Goal: Task Accomplishment & Management: Manage account settings

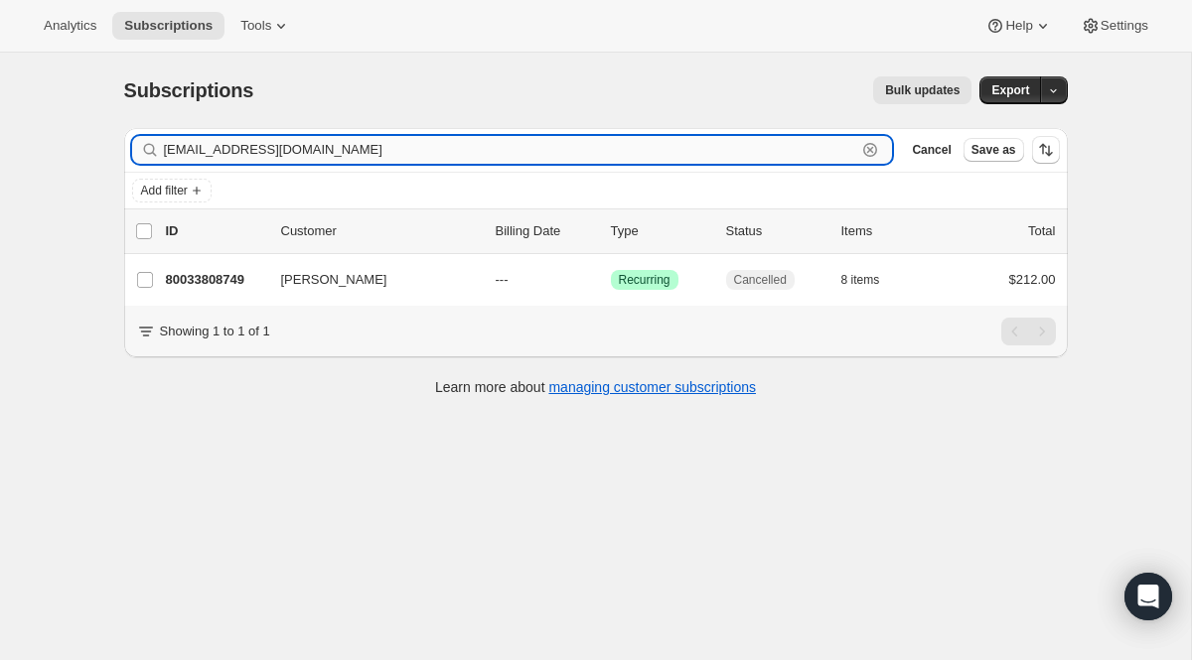
click at [747, 136] on input "[EMAIL_ADDRESS][DOMAIN_NAME]" at bounding box center [510, 150] width 693 height 28
paste input "030052-002762-WC-01 - [PERSON_NAME]"
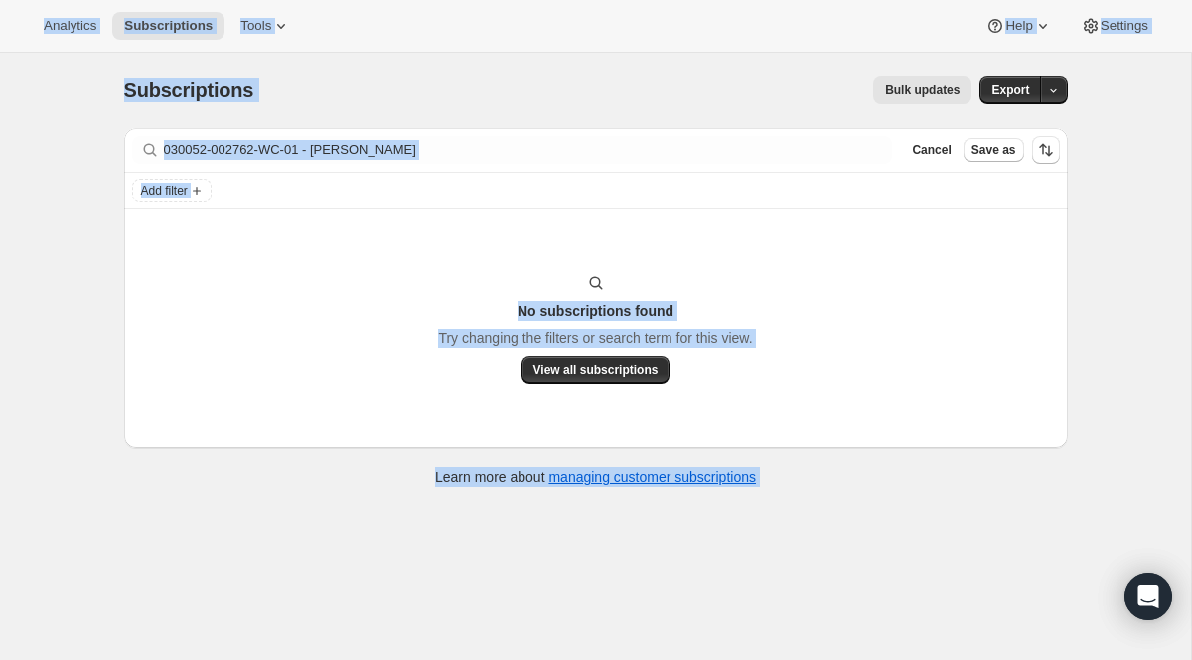
click at [482, 132] on div "Filter subscribers 030052-002762-WC-01 - [PERSON_NAME] Clear Cancel Save as" at bounding box center [596, 150] width 944 height 44
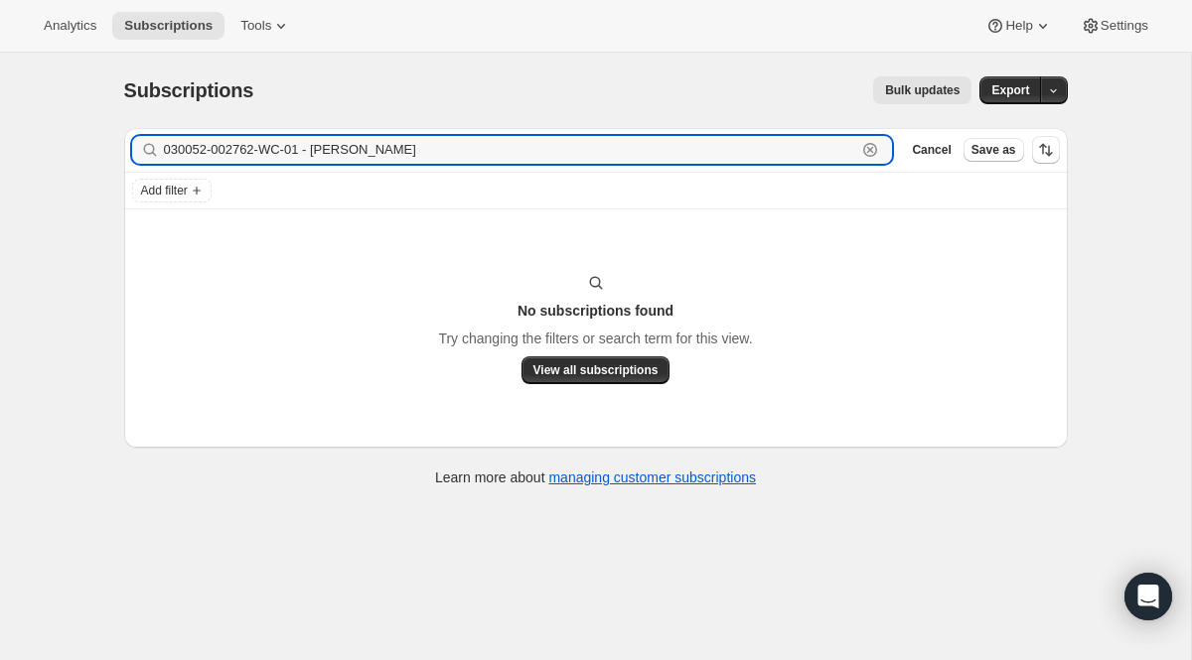
drag, startPoint x: 460, startPoint y: 158, endPoint x: -48, endPoint y: 107, distance: 510.1
click at [0, 107] on html "Analytics Subscriptions Tools Help Settings Skip to content Subscriptions. This…" at bounding box center [596, 330] width 1192 height 660
paste input "[EMAIL_ADDRESS][DOMAIN_NAME]"
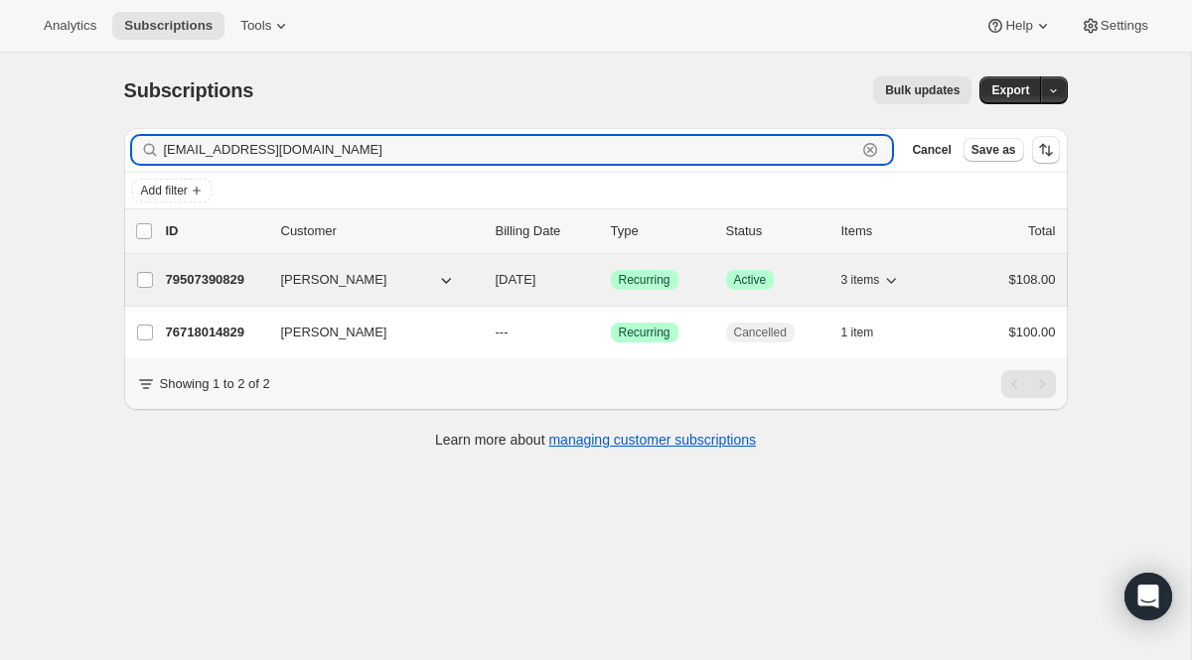
type input "[EMAIL_ADDRESS][DOMAIN_NAME]"
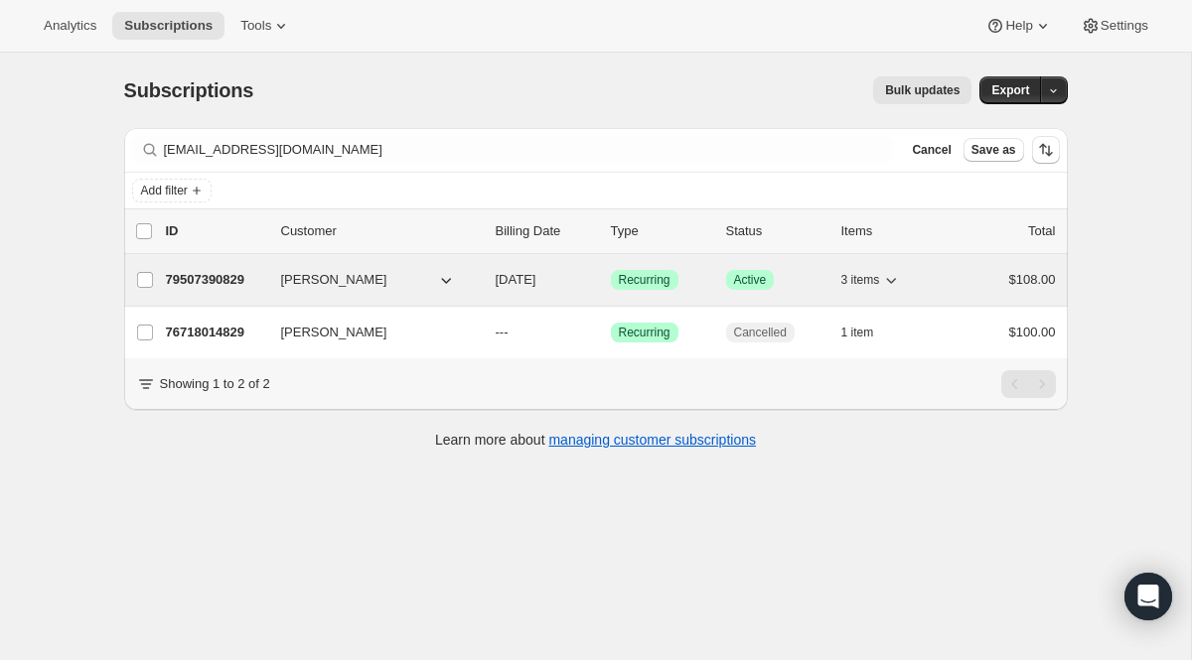
click at [656, 284] on span "Recurring" at bounding box center [645, 280] width 52 height 16
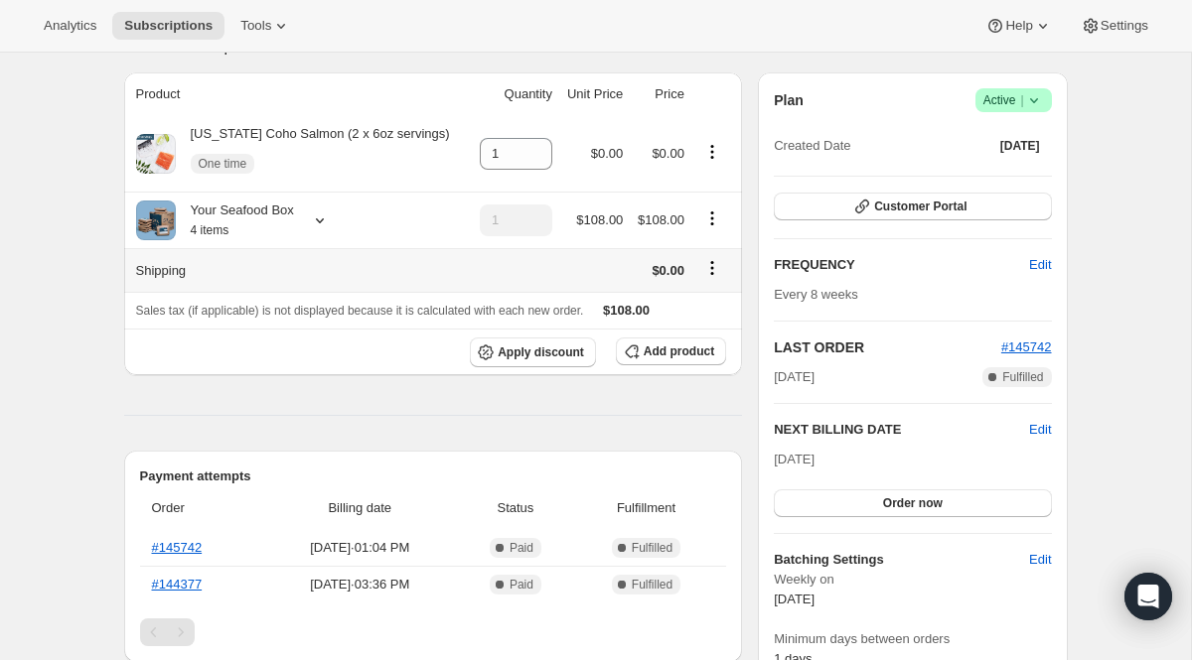
scroll to position [168, 0]
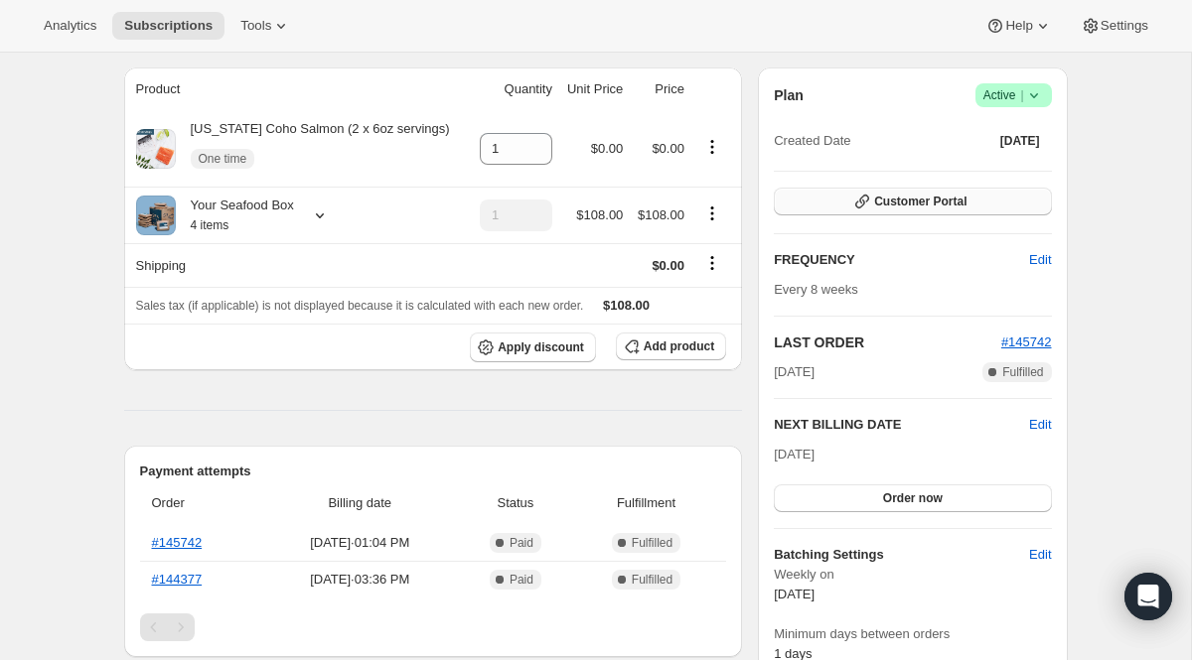
click at [894, 196] on span "Customer Portal" at bounding box center [920, 202] width 92 height 16
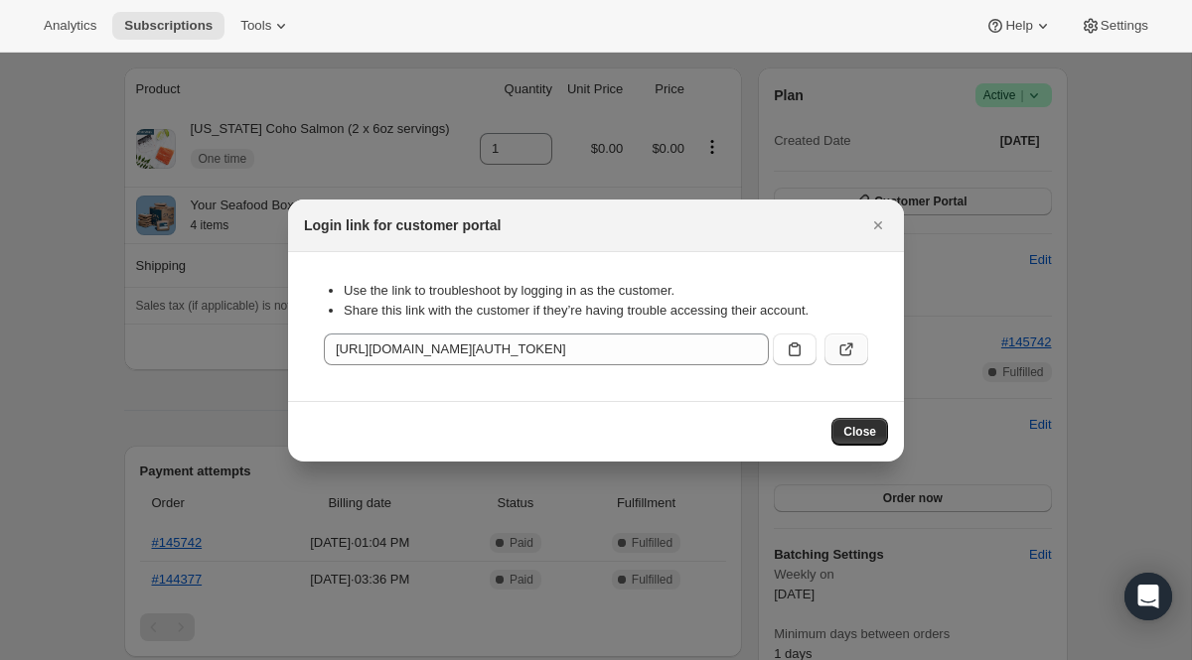
click at [831, 348] on button ":r28e:" at bounding box center [846, 350] width 44 height 32
click at [882, 231] on icon "Close" at bounding box center [878, 226] width 20 height 20
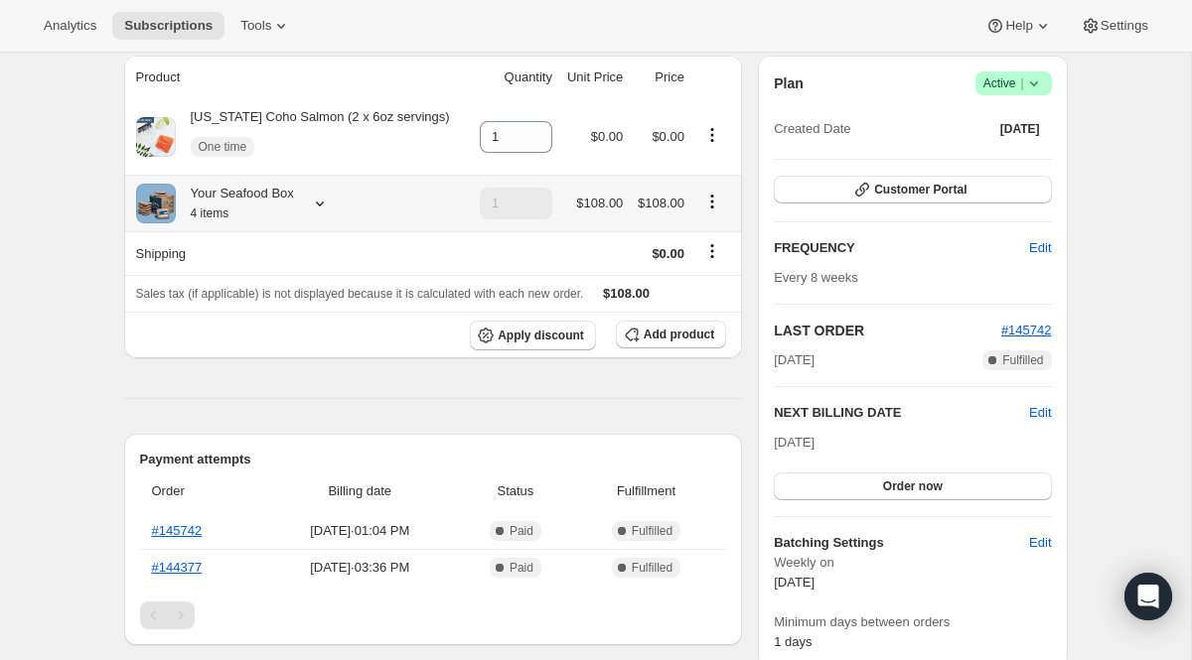
scroll to position [201, 0]
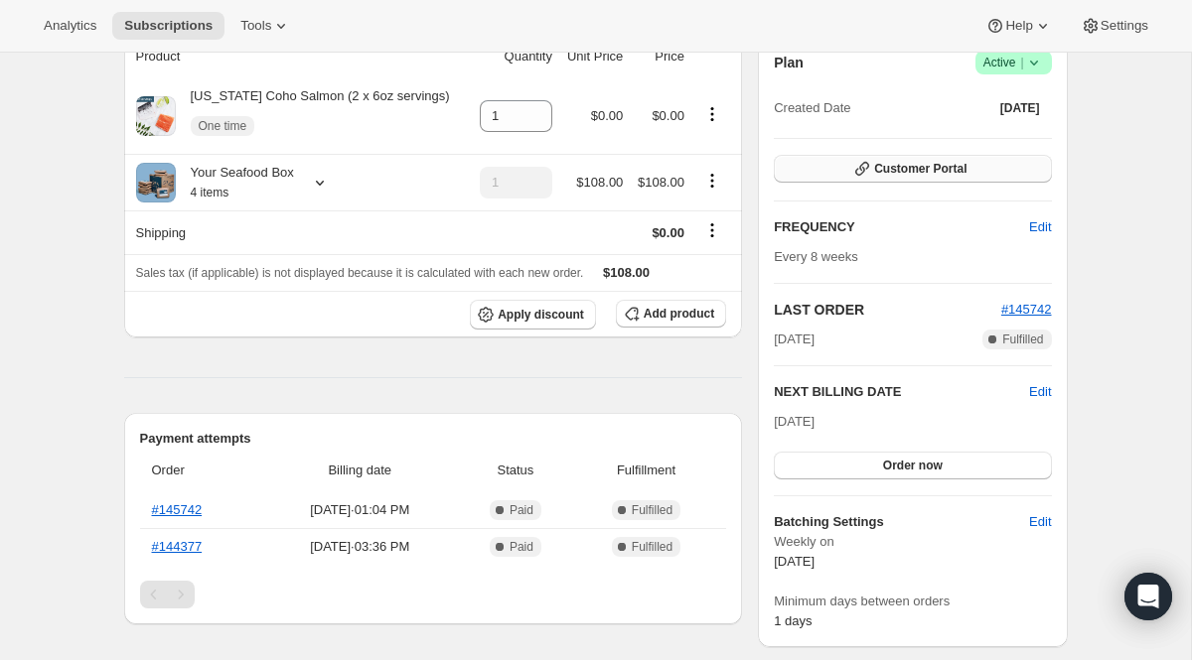
click at [865, 182] on button "Customer Portal" at bounding box center [912, 169] width 277 height 28
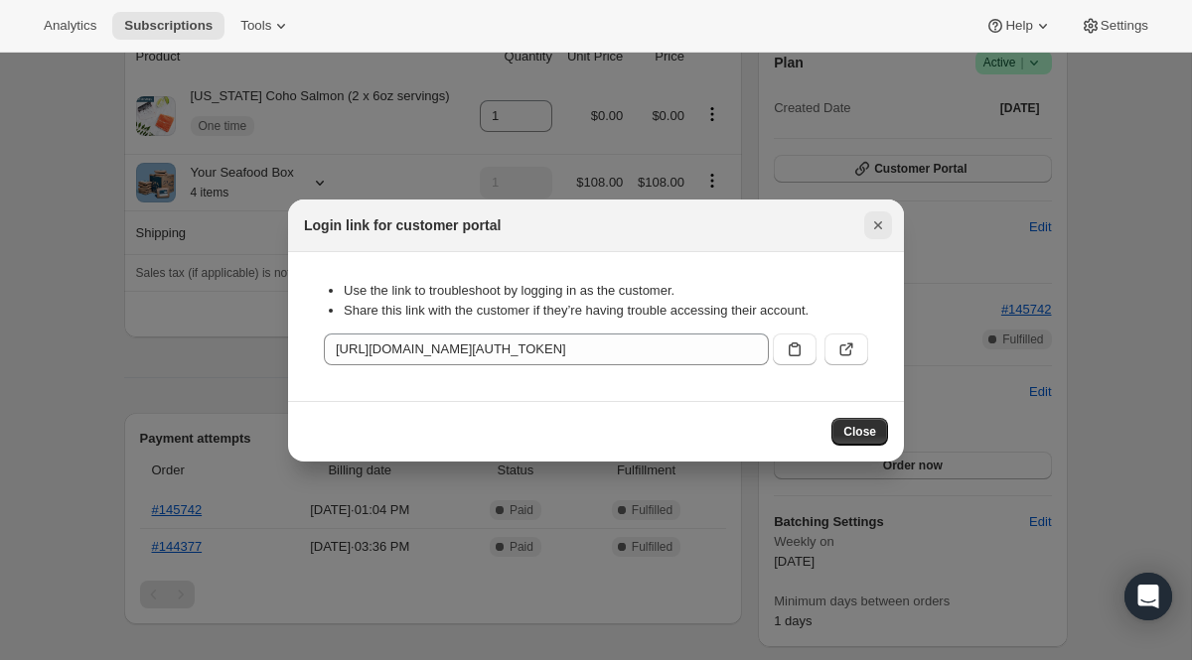
click at [868, 231] on icon "Close" at bounding box center [878, 226] width 20 height 20
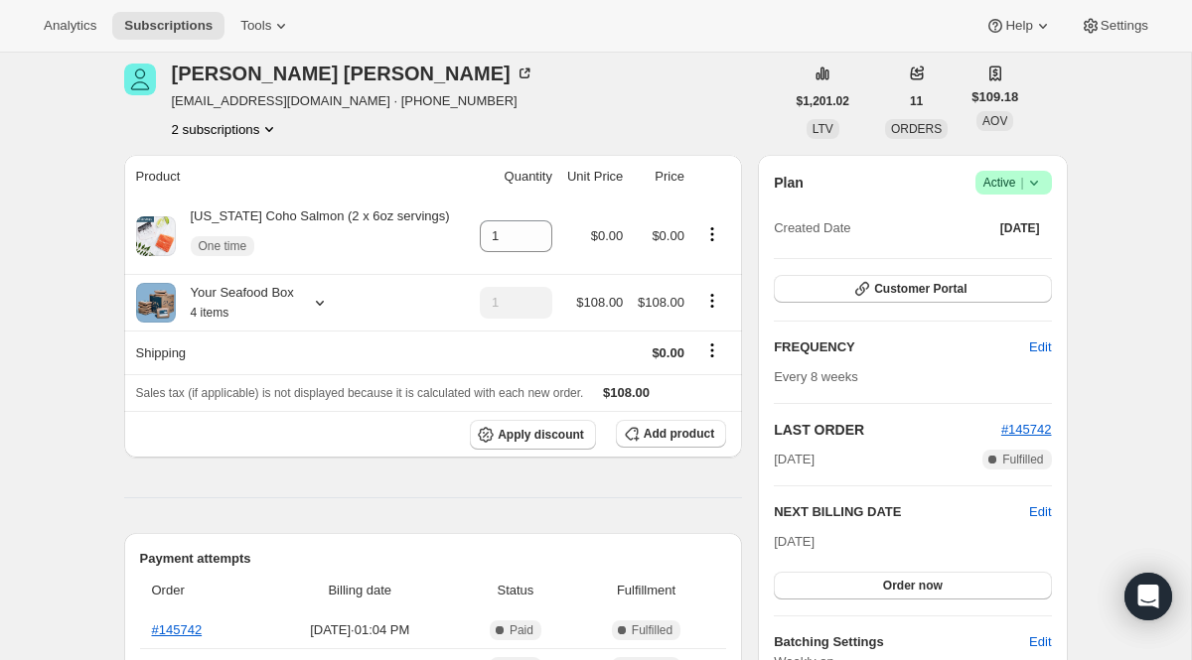
scroll to position [0, 0]
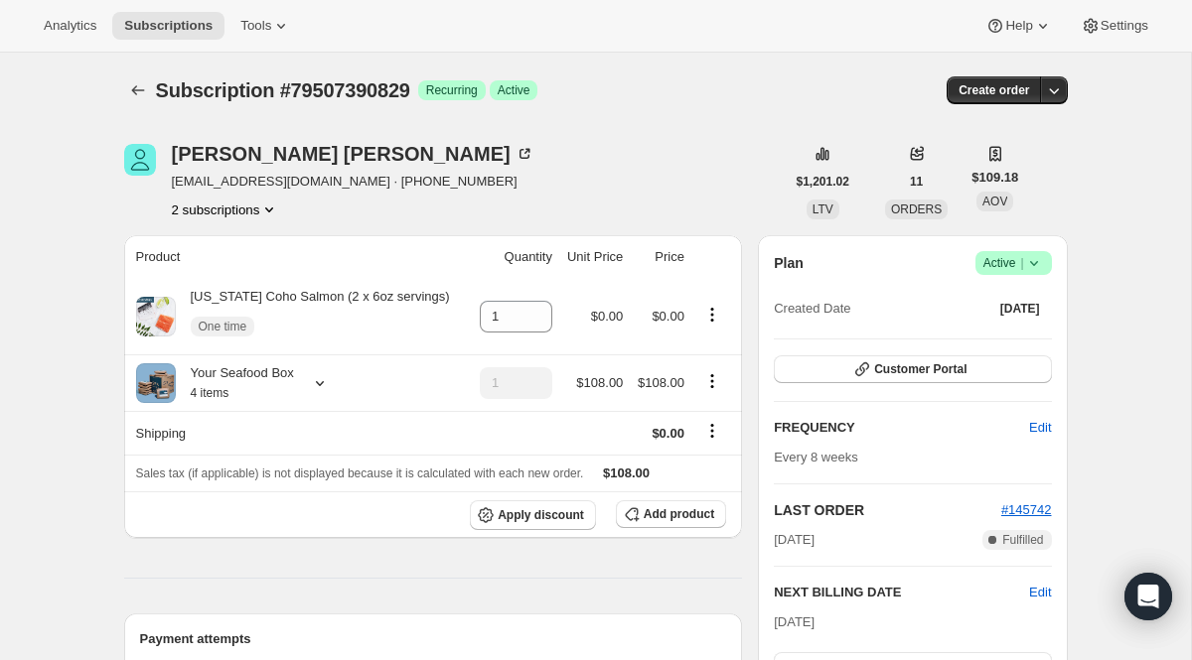
click at [887, 346] on div "Plan Success Active | Created Date [DATE] Customer Portal FREQUENCY Edit Every …" at bounding box center [912, 541] width 277 height 581
click at [878, 358] on button "Customer Portal" at bounding box center [912, 370] width 277 height 28
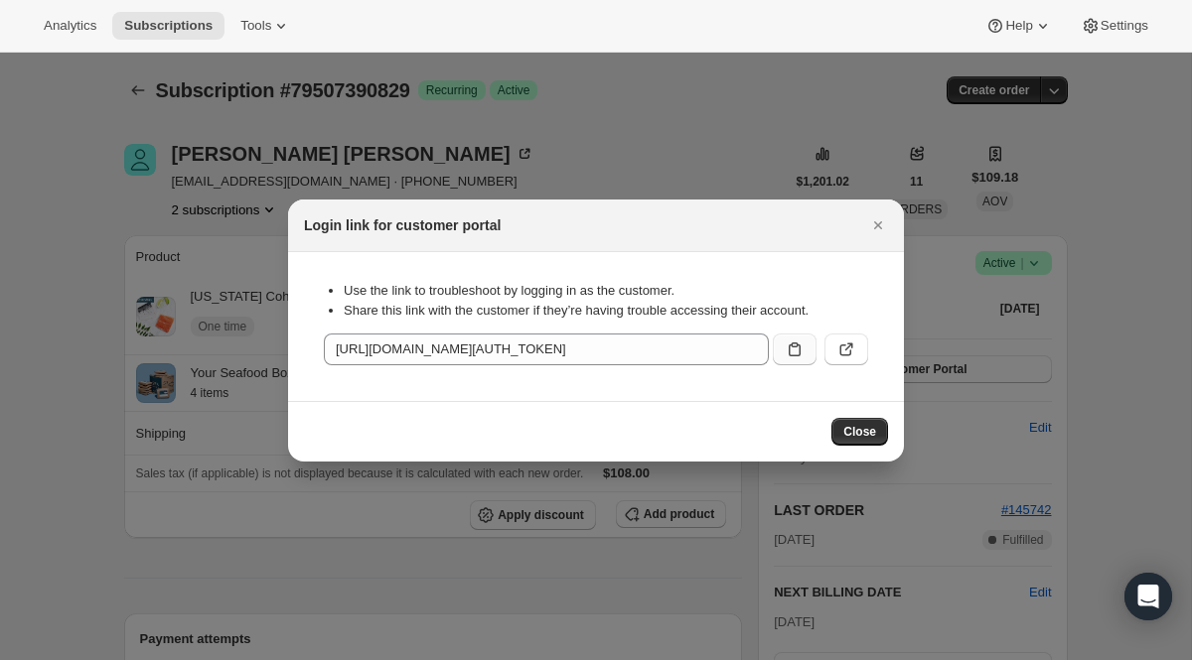
click at [793, 353] on icon ":r28e:" at bounding box center [795, 350] width 20 height 20
click at [380, 124] on div at bounding box center [596, 330] width 1192 height 660
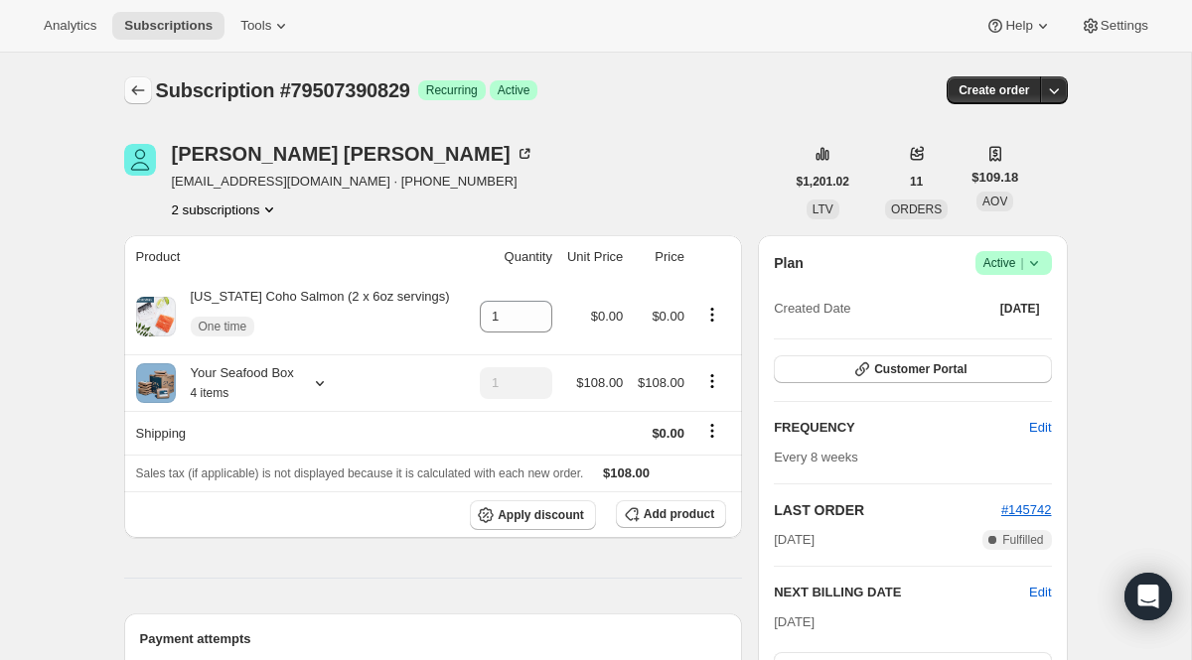
click at [147, 95] on icon "Subscriptions" at bounding box center [138, 90] width 20 height 20
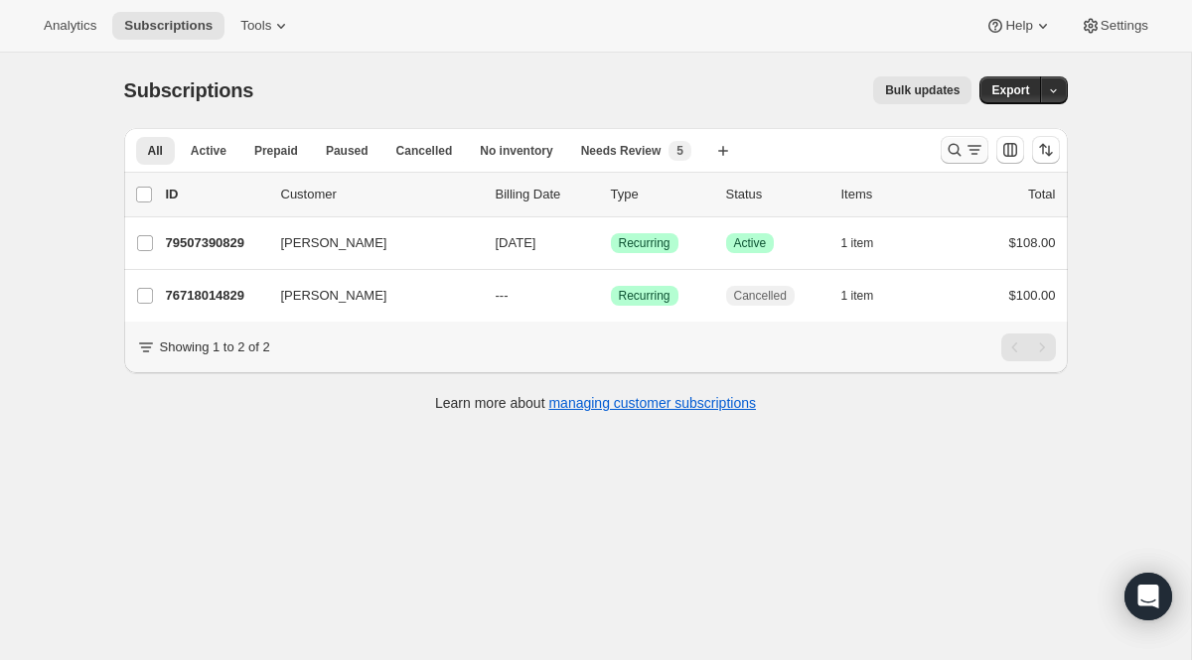
click at [959, 163] on button "Search and filter results" at bounding box center [965, 150] width 48 height 28
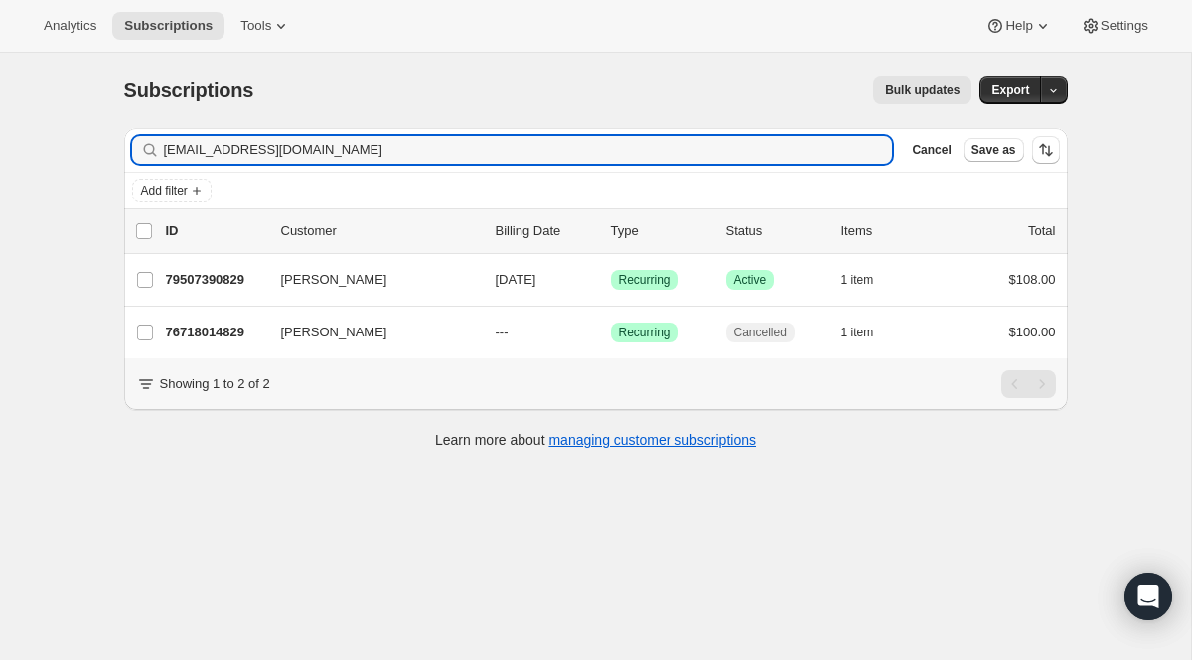
drag, startPoint x: 411, startPoint y: 160, endPoint x: 125, endPoint y: 101, distance: 292.0
click at [125, 101] on div "Subscriptions. This page is ready Subscriptions Bulk updates More actions Bulk …" at bounding box center [595, 261] width 991 height 417
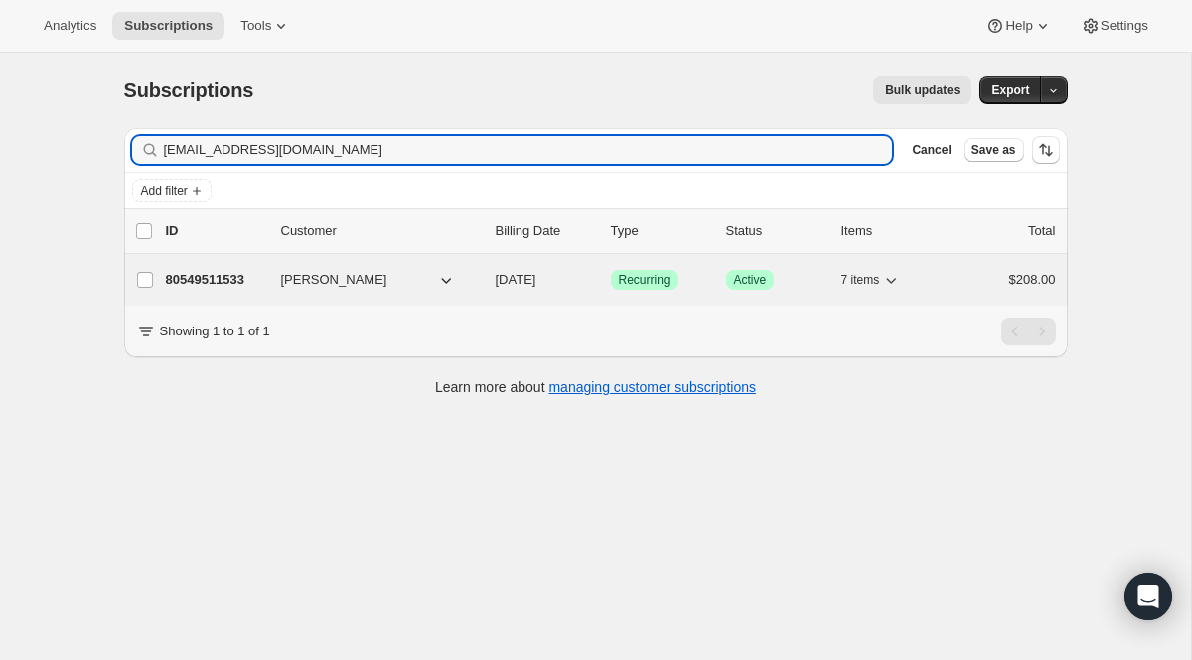
type input "[EMAIL_ADDRESS][DOMAIN_NAME]"
click at [660, 290] on div "80549511533 [PERSON_NAME] [DATE] Success Recurring Success Active 7 items $208.…" at bounding box center [611, 280] width 890 height 28
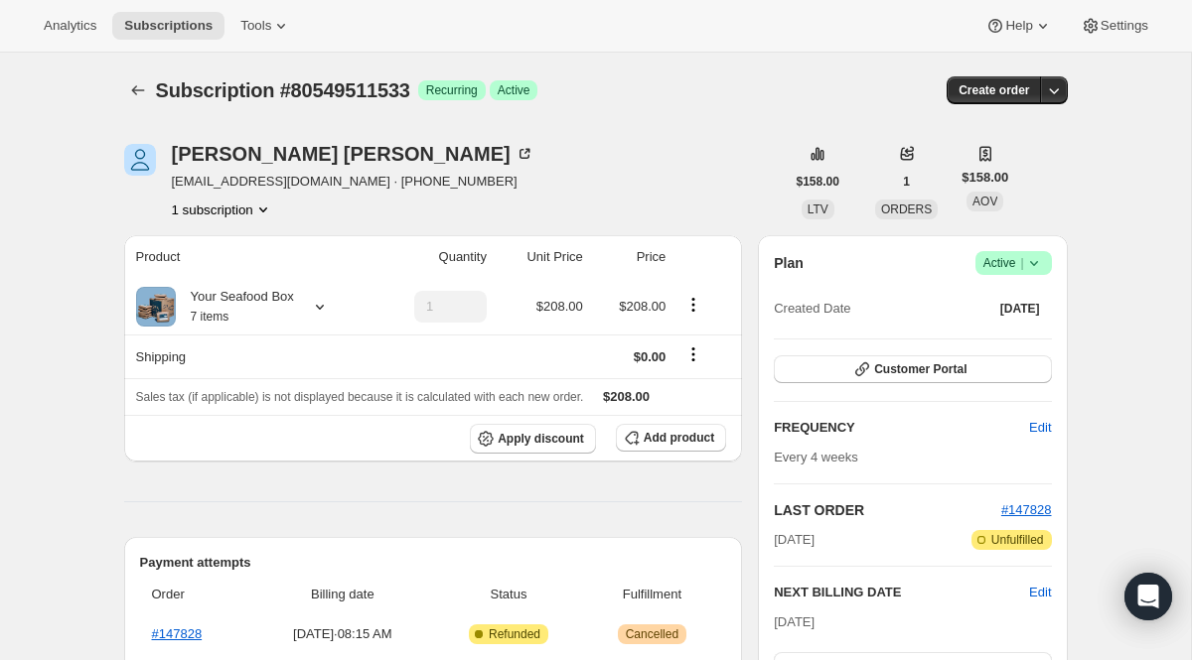
click at [984, 251] on span "Success Active |" at bounding box center [1013, 263] width 76 height 24
click at [954, 341] on span "Cancel subscription" at bounding box center [1006, 336] width 112 height 15
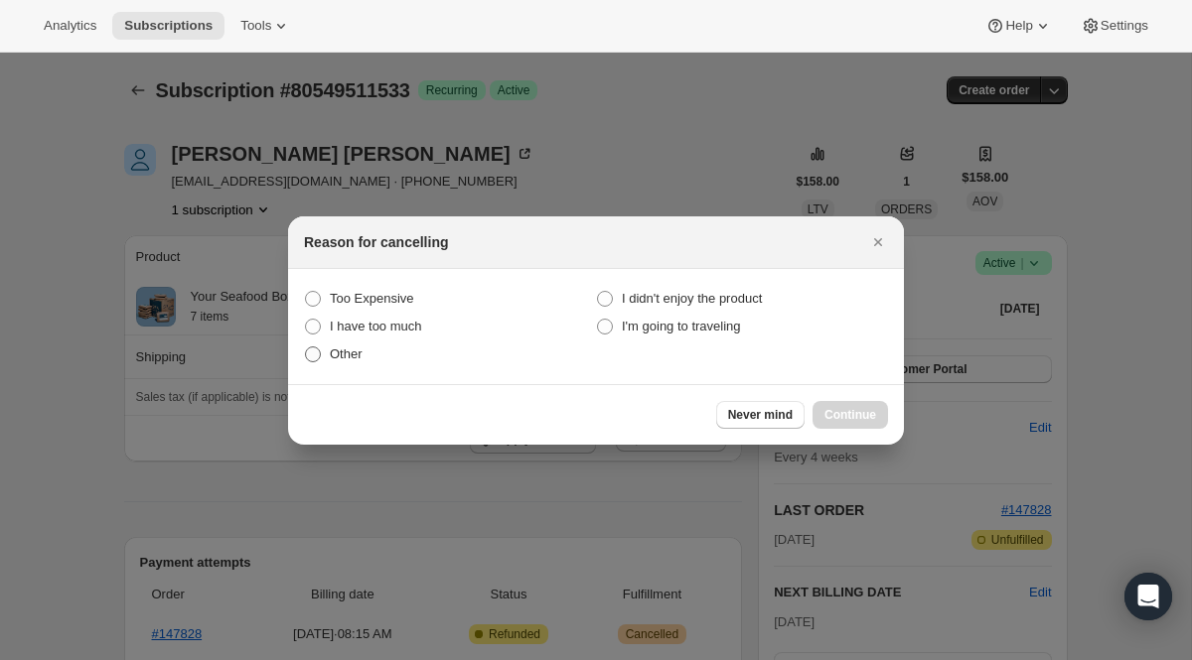
click at [371, 353] on label "Other" at bounding box center [450, 355] width 292 height 28
click at [306, 348] on input "Other" at bounding box center [305, 347] width 1 height 1
radio input "true"
click at [860, 413] on span "Continue" at bounding box center [850, 415] width 52 height 16
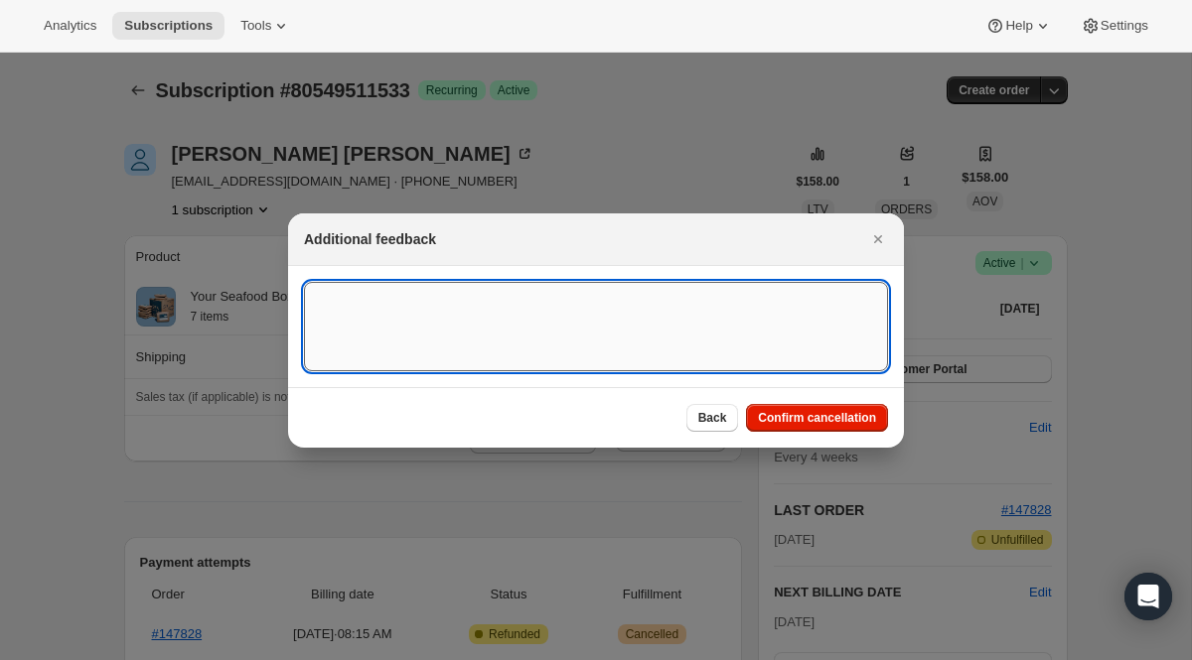
click at [566, 361] on textarea ":r2d1:" at bounding box center [596, 326] width 584 height 89
type textarea "One time"
click at [758, 414] on span "Confirm cancellation" at bounding box center [817, 418] width 118 height 16
